Goal: Task Accomplishment & Management: Use online tool/utility

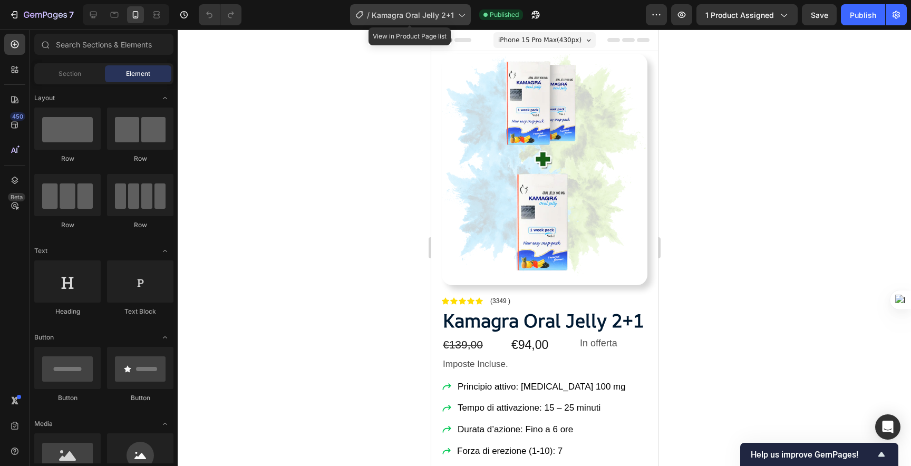
click at [459, 18] on icon at bounding box center [461, 14] width 11 height 11
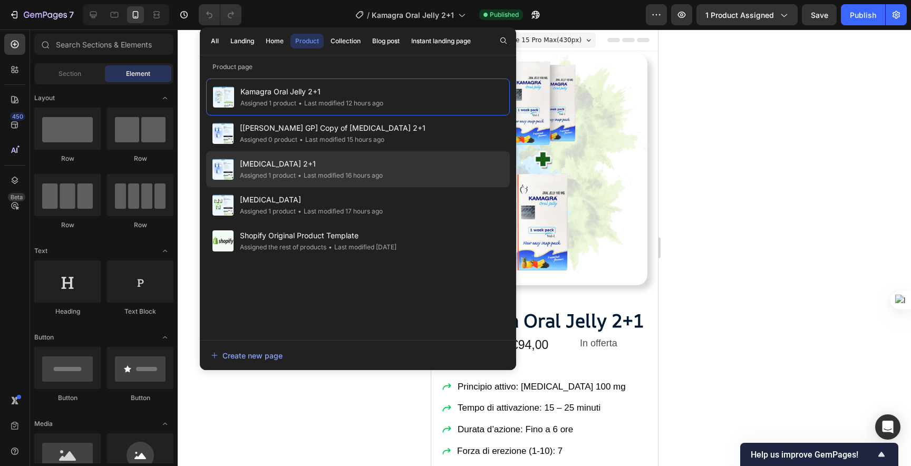
click at [335, 169] on span "[MEDICAL_DATA] 2+1" at bounding box center [311, 164] width 143 height 13
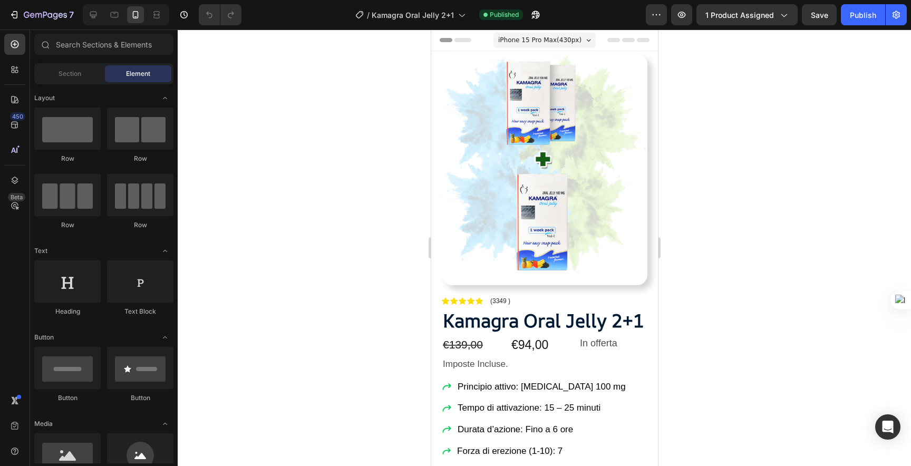
click at [646, 11] on div "/ Kamagra Oral Jelly 2+1 Published" at bounding box center [448, 14] width 396 height 21
click at [651, 11] on button "button" at bounding box center [656, 14] width 21 height 21
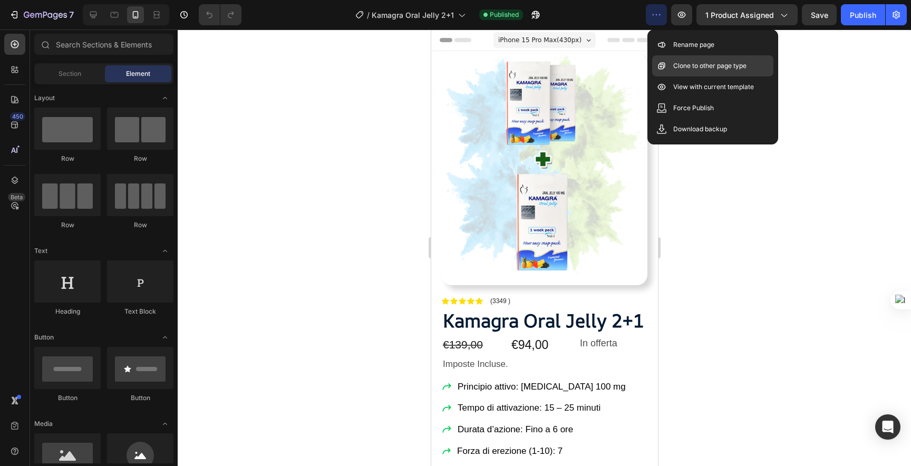
click at [675, 63] on p "Clone to other page type" at bounding box center [709, 66] width 73 height 11
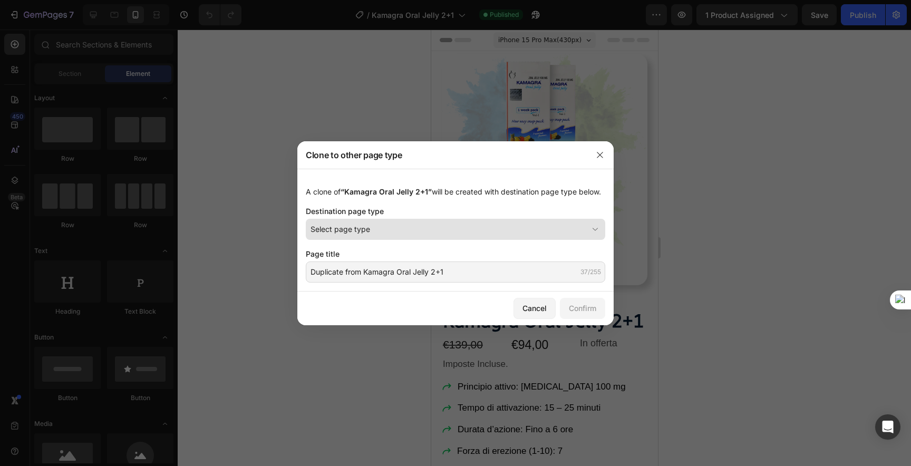
click at [465, 227] on div "Select page type" at bounding box center [449, 229] width 277 height 11
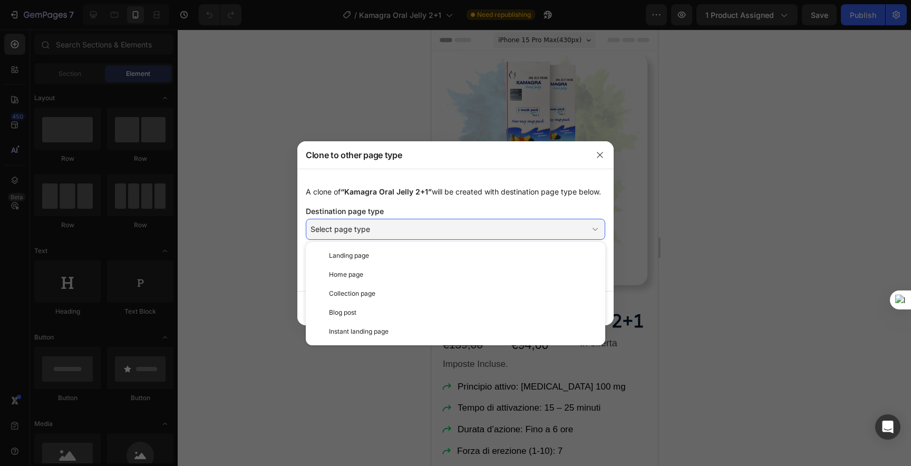
click at [467, 190] on div "A clone of “Kamagra Oral Jelly 2+1” will be created with destination page type …" at bounding box center [455, 191] width 299 height 11
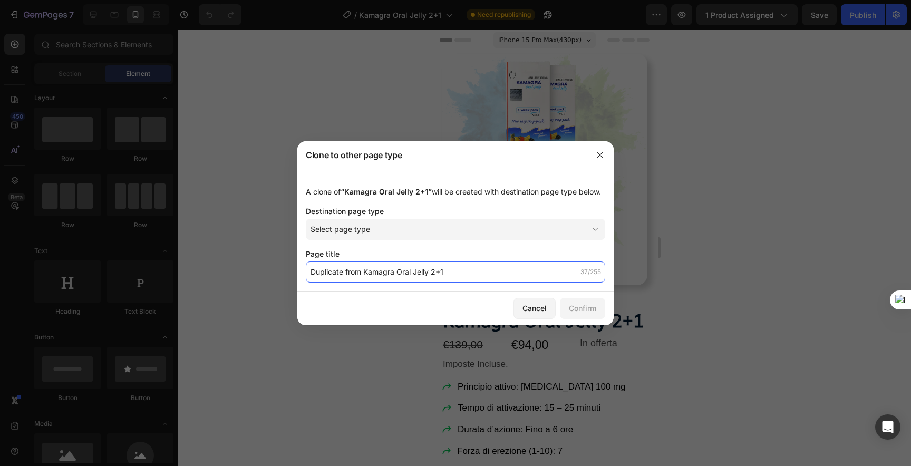
click at [424, 266] on input "Duplicate from Kamagra Oral Jelly 2+1" at bounding box center [455, 272] width 299 height 21
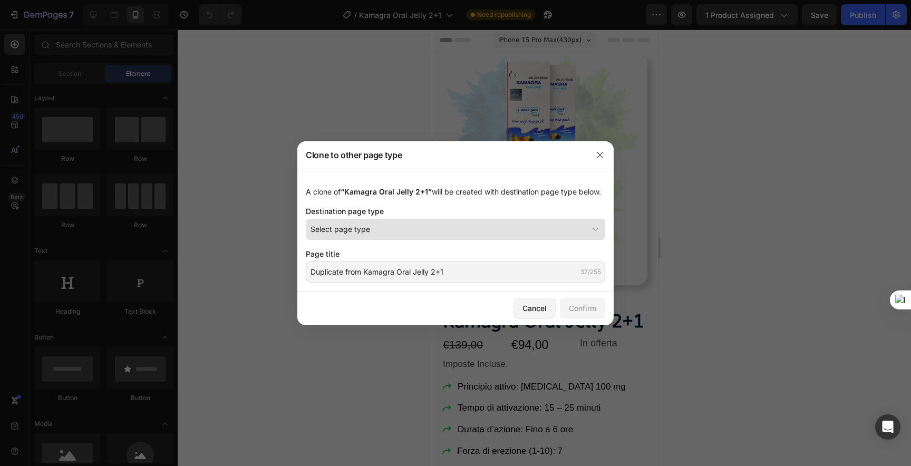
click at [428, 230] on div "Select page type" at bounding box center [449, 229] width 277 height 11
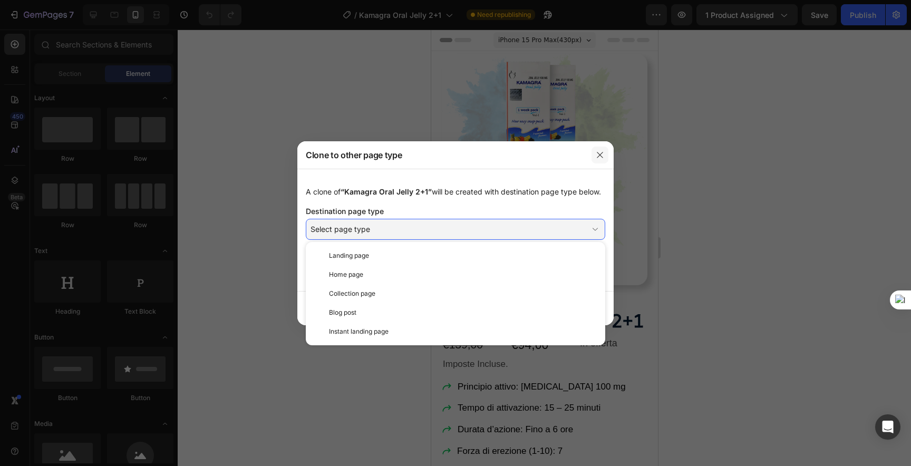
click at [599, 151] on icon "button" at bounding box center [600, 155] width 8 height 8
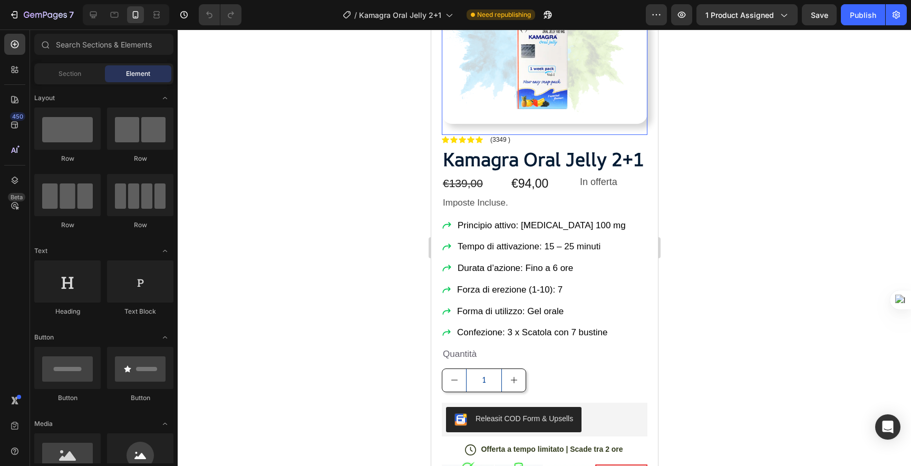
scroll to position [163, 0]
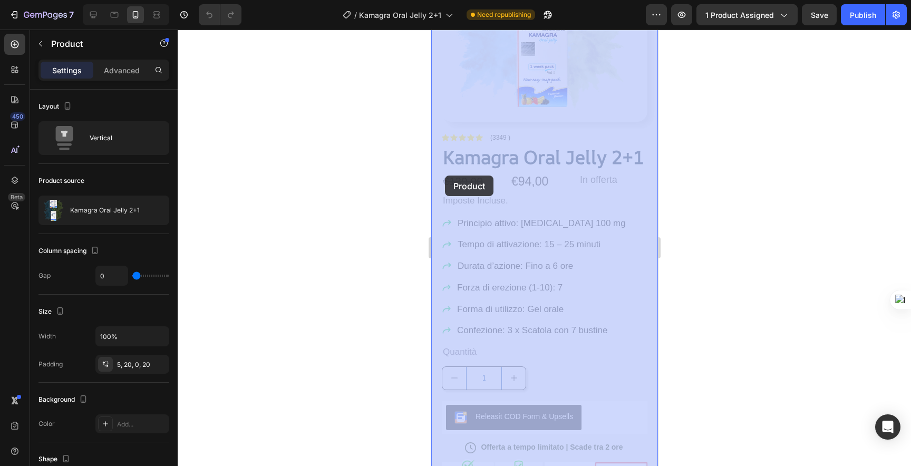
drag, startPoint x: 436, startPoint y: 154, endPoint x: 444, endPoint y: 175, distance: 22.2
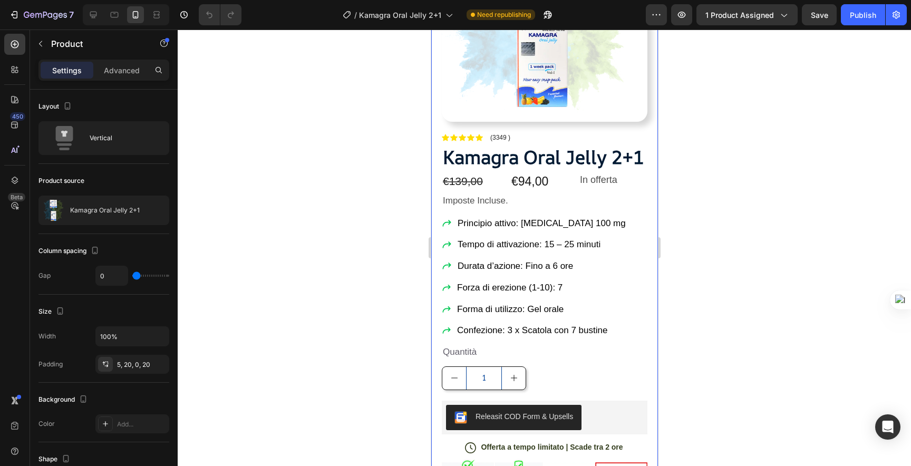
click at [436, 142] on div "Product Images Row Icon Icon Icon Icon Icon Icon List (3349 ) Text Block Row Ka…" at bounding box center [544, 267] width 227 height 758
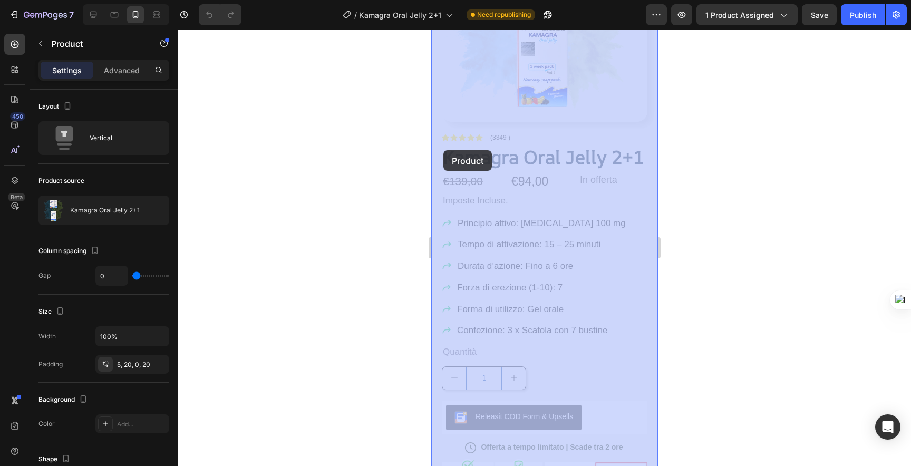
drag, startPoint x: 439, startPoint y: 143, endPoint x: 442, endPoint y: 149, distance: 6.1
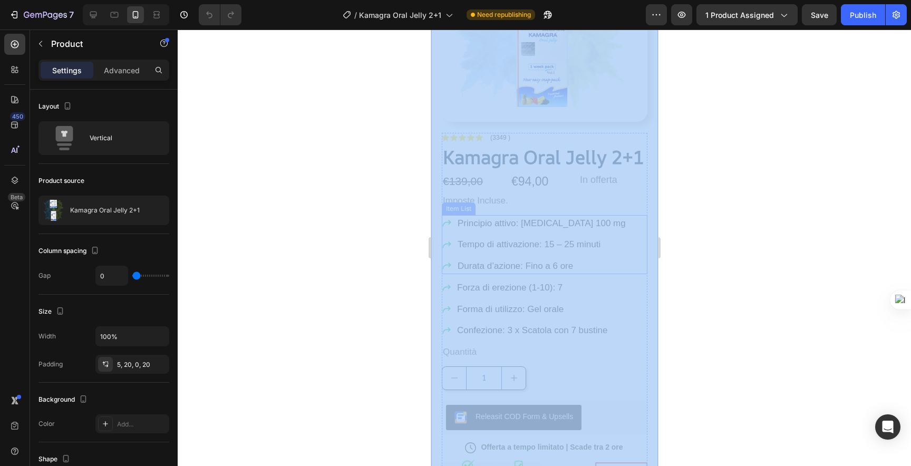
drag, startPoint x: 1108, startPoint y: 138, endPoint x: 487, endPoint y: 265, distance: 634.6
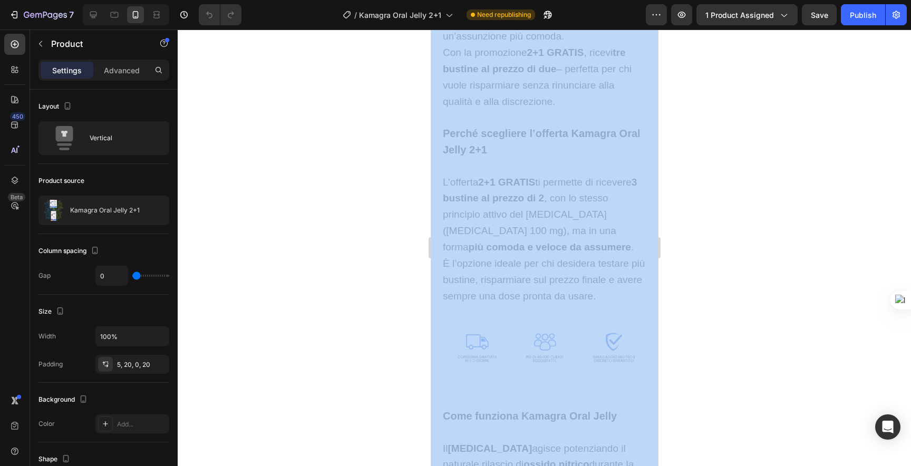
copy div
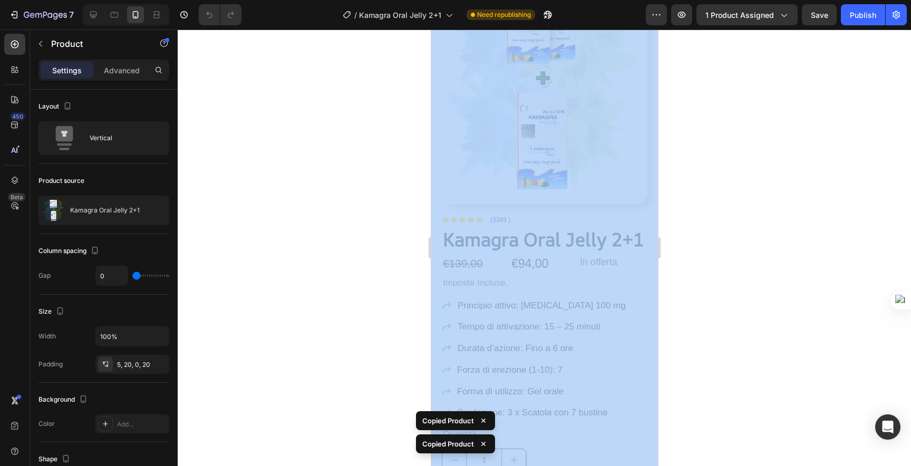
scroll to position [0, 0]
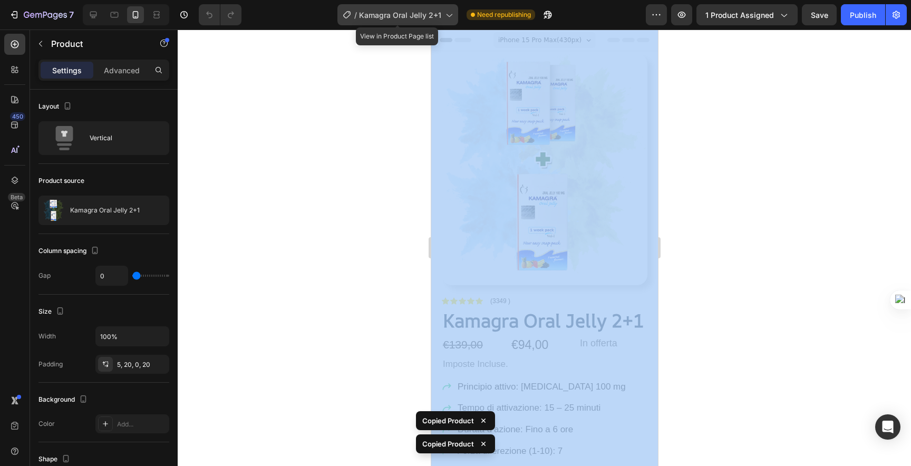
click at [411, 15] on span "Kamagra Oral Jelly 2+1" at bounding box center [400, 14] width 82 height 11
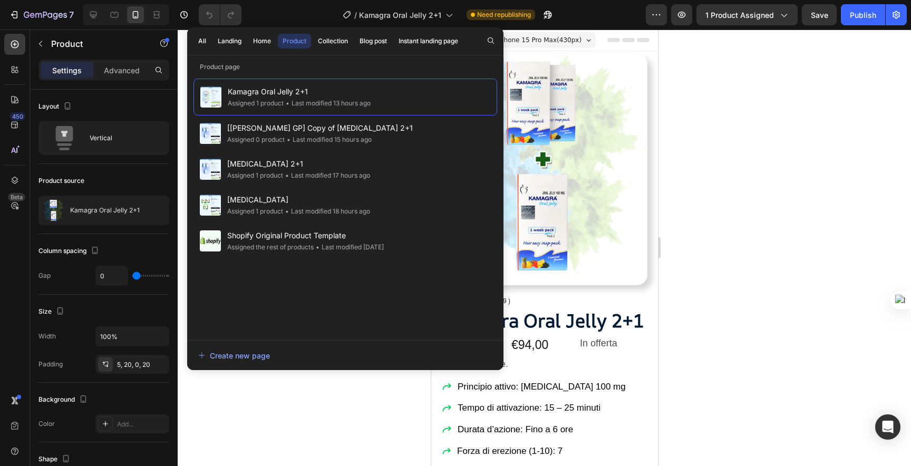
click at [753, 81] on div at bounding box center [544, 248] width 733 height 437
